Goal: Transaction & Acquisition: Subscribe to service/newsletter

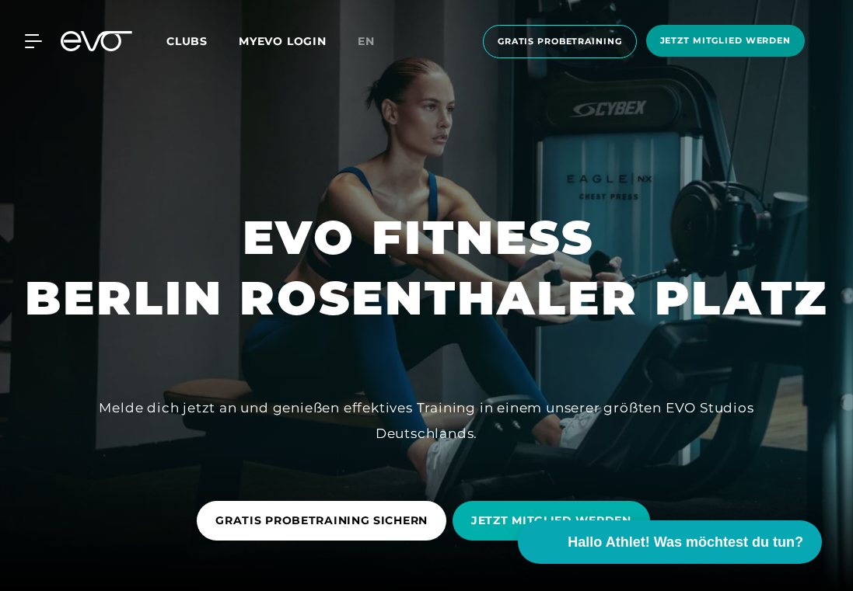
scroll to position [85, 0]
click at [189, 37] on span "Clubs" at bounding box center [186, 41] width 41 height 14
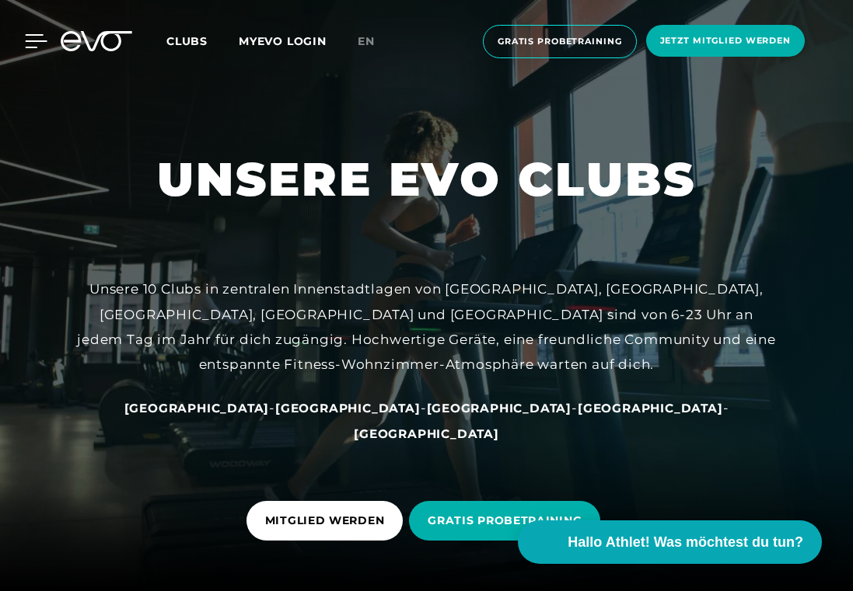
click at [20, 40] on div at bounding box center [24, 41] width 47 height 14
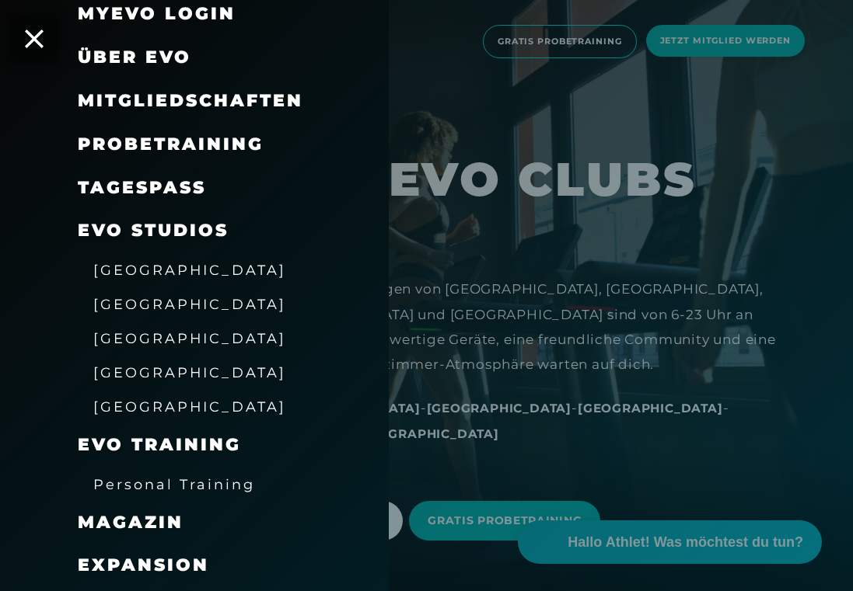
click at [808, 33] on div at bounding box center [426, 295] width 853 height 591
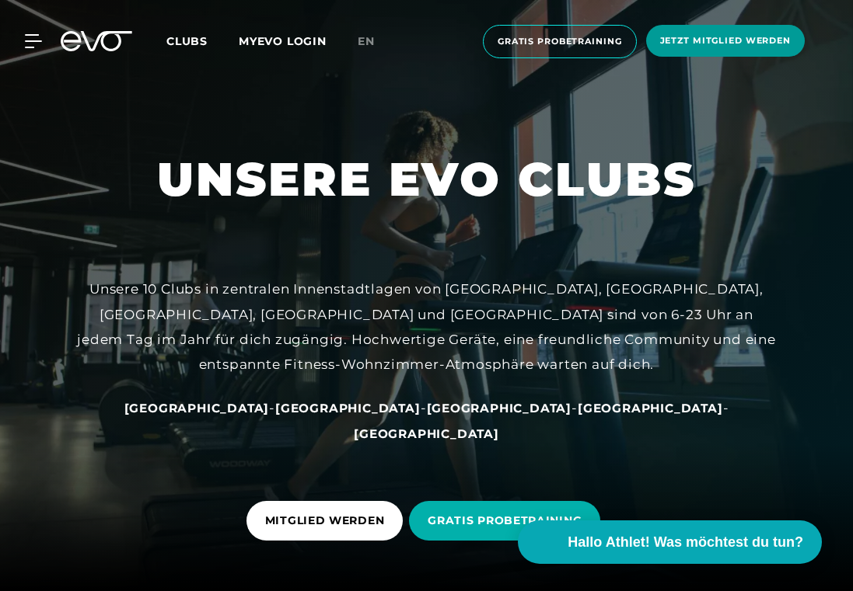
click at [768, 37] on span "Jetzt Mitglied werden" at bounding box center [725, 40] width 131 height 13
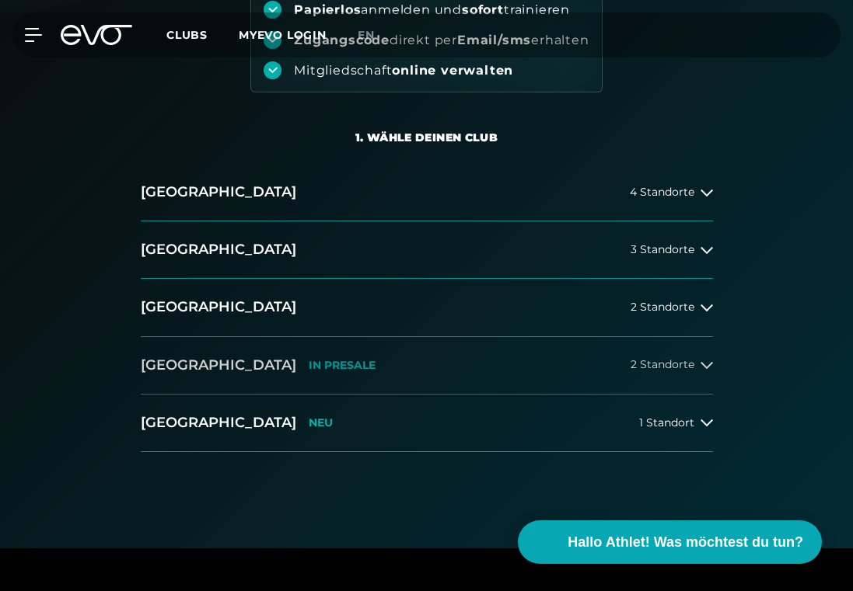
click at [399, 351] on button "[GEOGRAPHIC_DATA] IN [GEOGRAPHIC_DATA] 2 Standorte" at bounding box center [427, 366] width 572 height 58
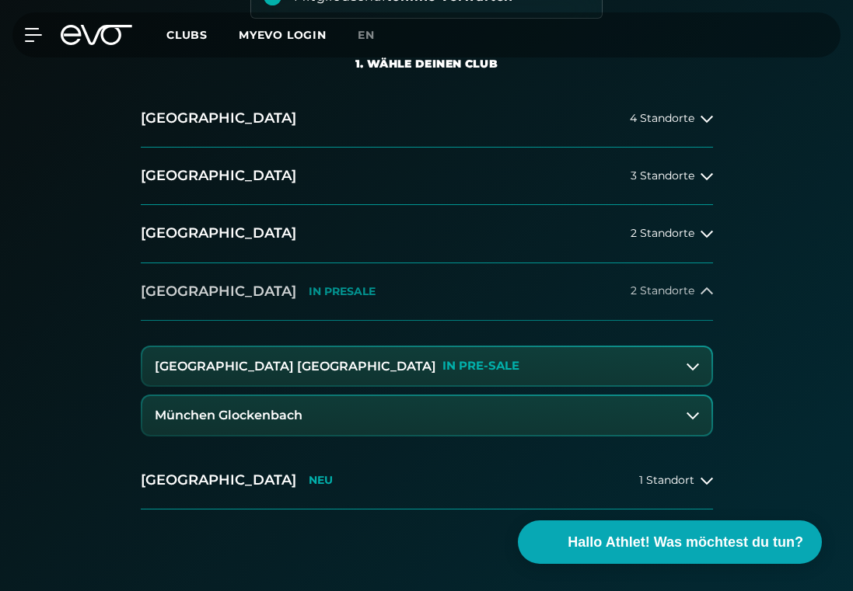
scroll to position [318, 0]
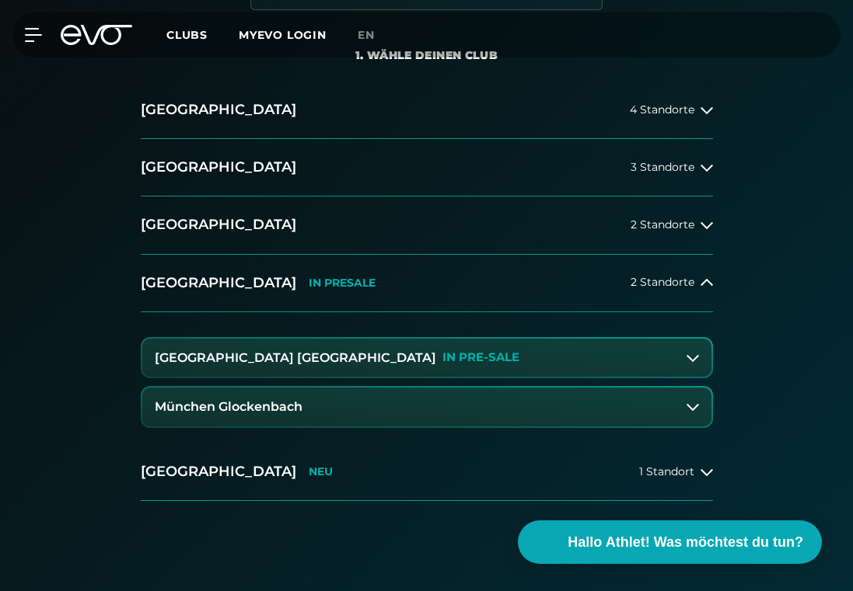
click at [354, 397] on button "München Glockenbach" at bounding box center [426, 407] width 569 height 39
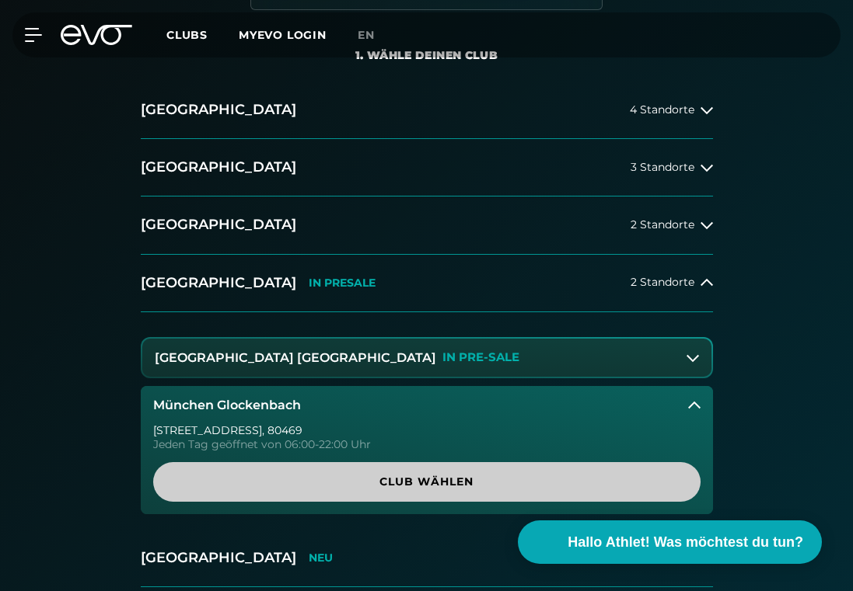
click at [399, 494] on span "Club wählen" at bounding box center [426, 482] width 547 height 40
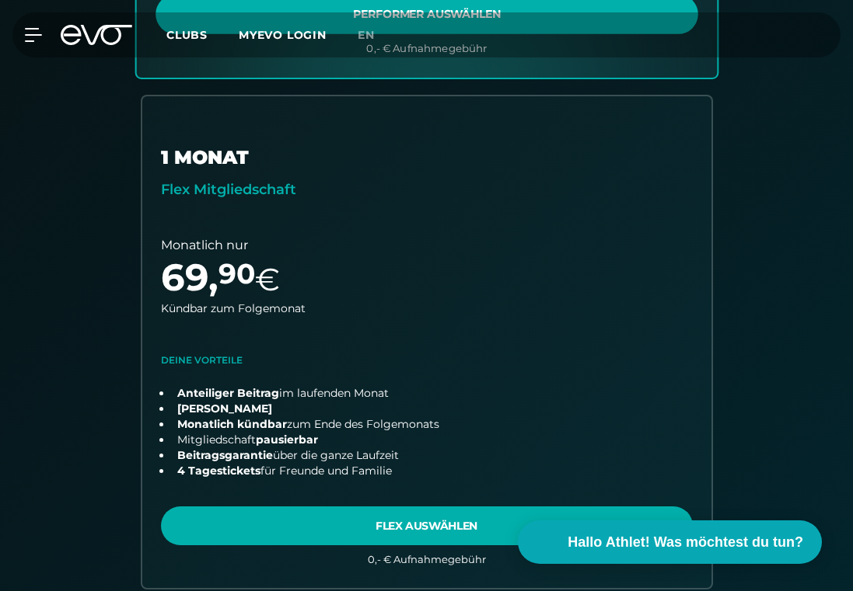
scroll to position [979, 0]
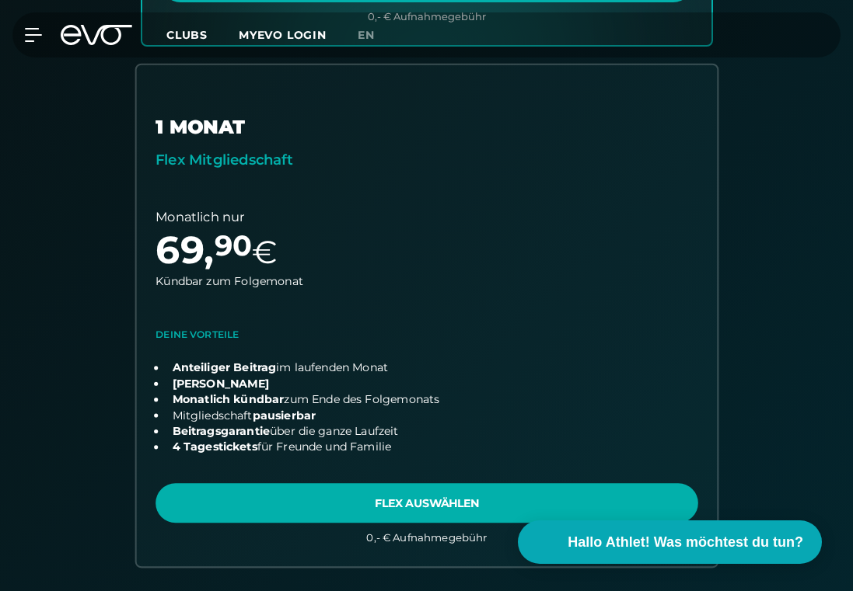
click at [385, 492] on link "choose plan" at bounding box center [426, 315] width 581 height 501
